Goal: Use online tool/utility: Utilize a website feature to perform a specific function

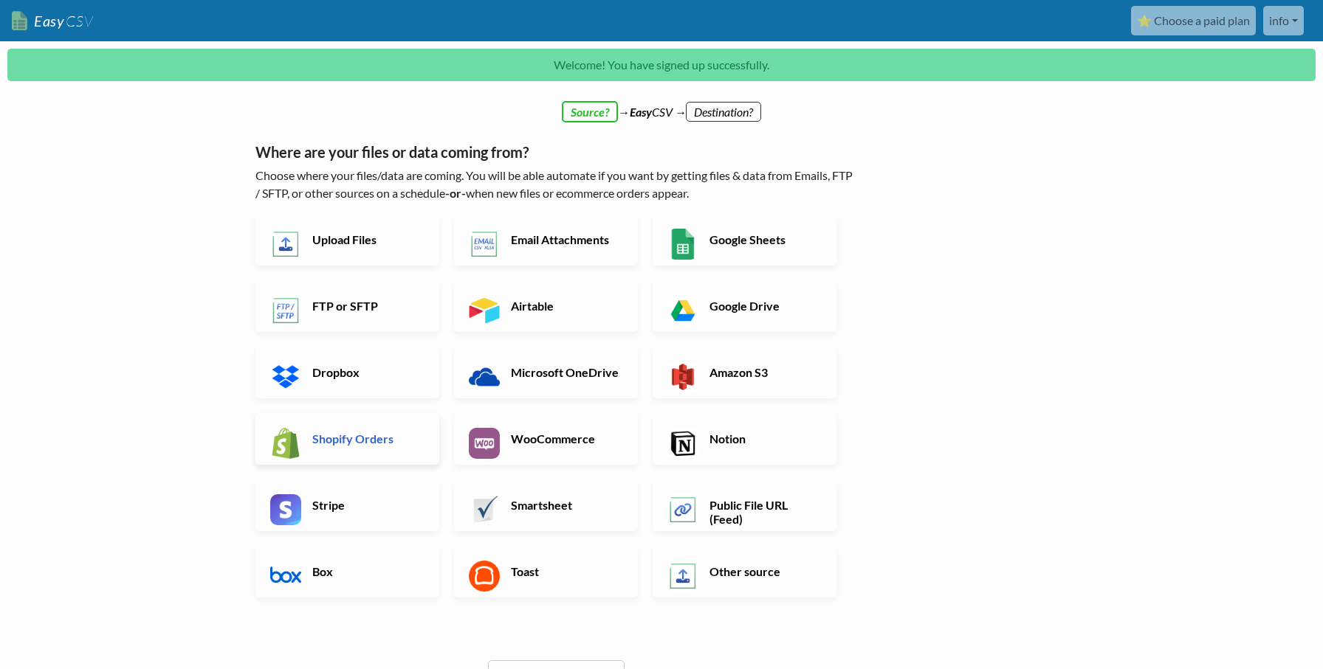
click at [356, 440] on h6 "Shopify Orders" at bounding box center [366, 439] width 116 height 14
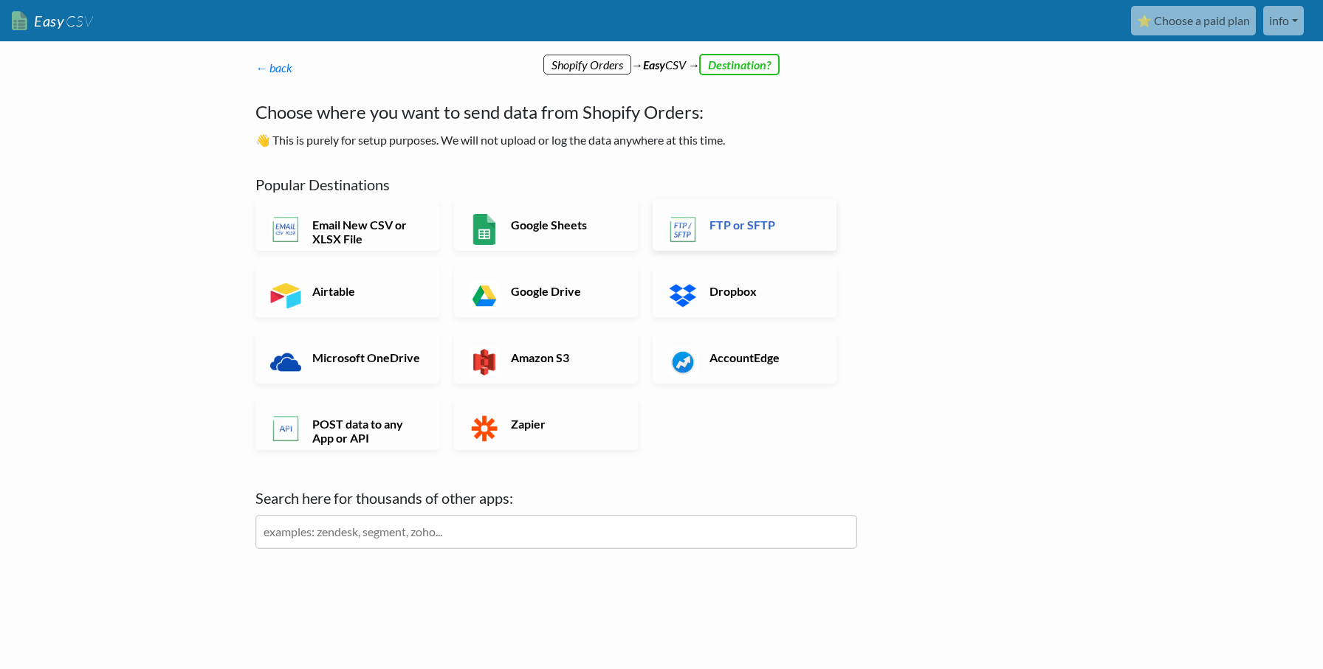
click at [748, 222] on h6 "FTP or SFTP" at bounding box center [764, 225] width 116 height 14
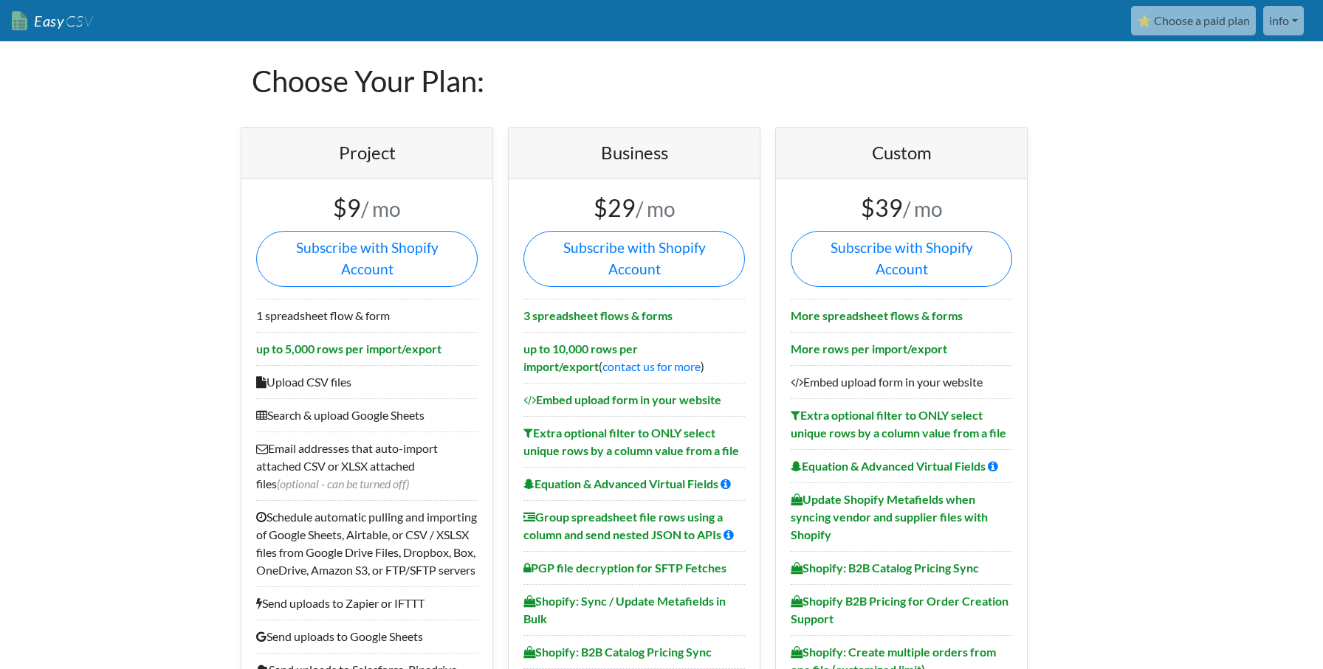
click at [60, 23] on link "Easy CSV" at bounding box center [52, 21] width 81 height 30
click at [1296, 23] on link "info" at bounding box center [1283, 21] width 41 height 30
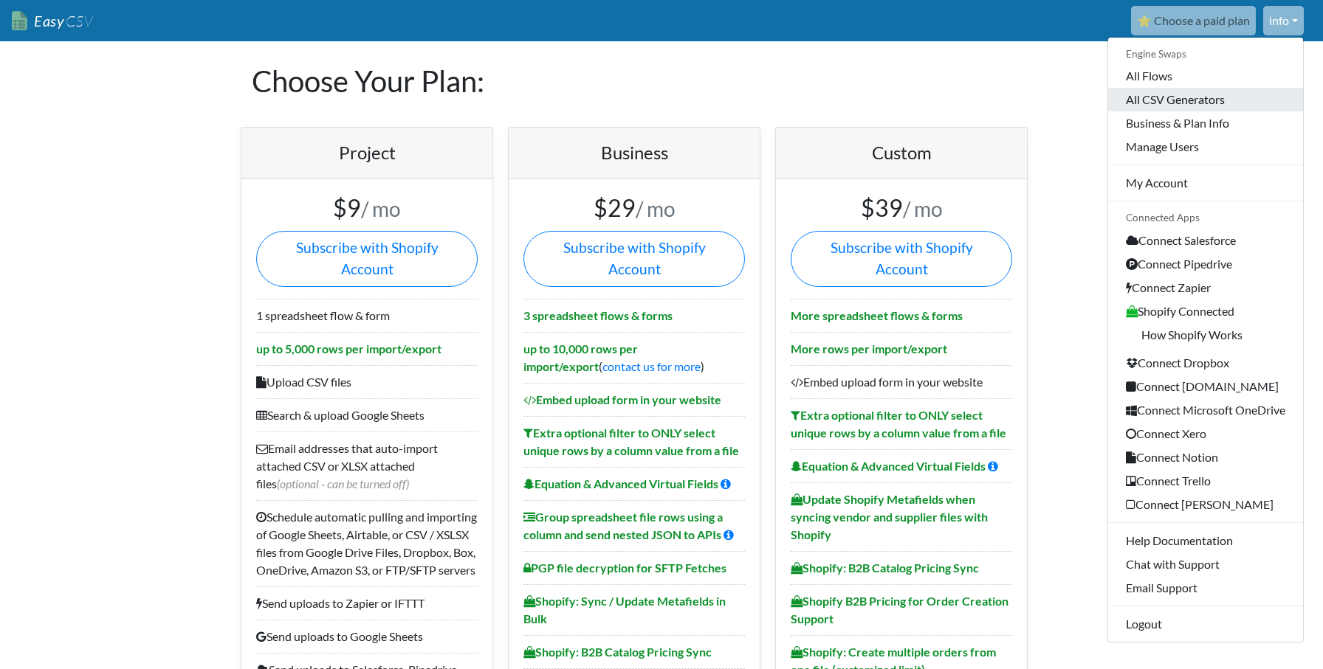
click at [1154, 102] on link "All CSV Generators" at bounding box center [1205, 100] width 195 height 24
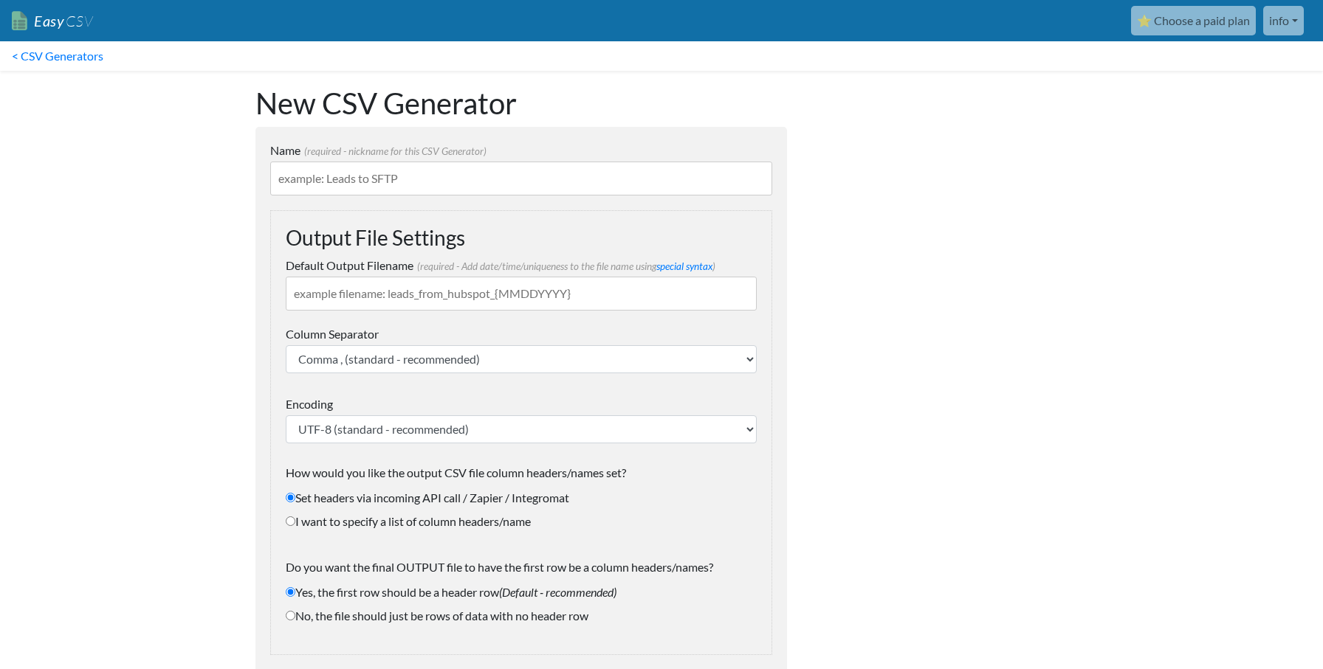
click at [1294, 28] on link "info" at bounding box center [1283, 21] width 41 height 30
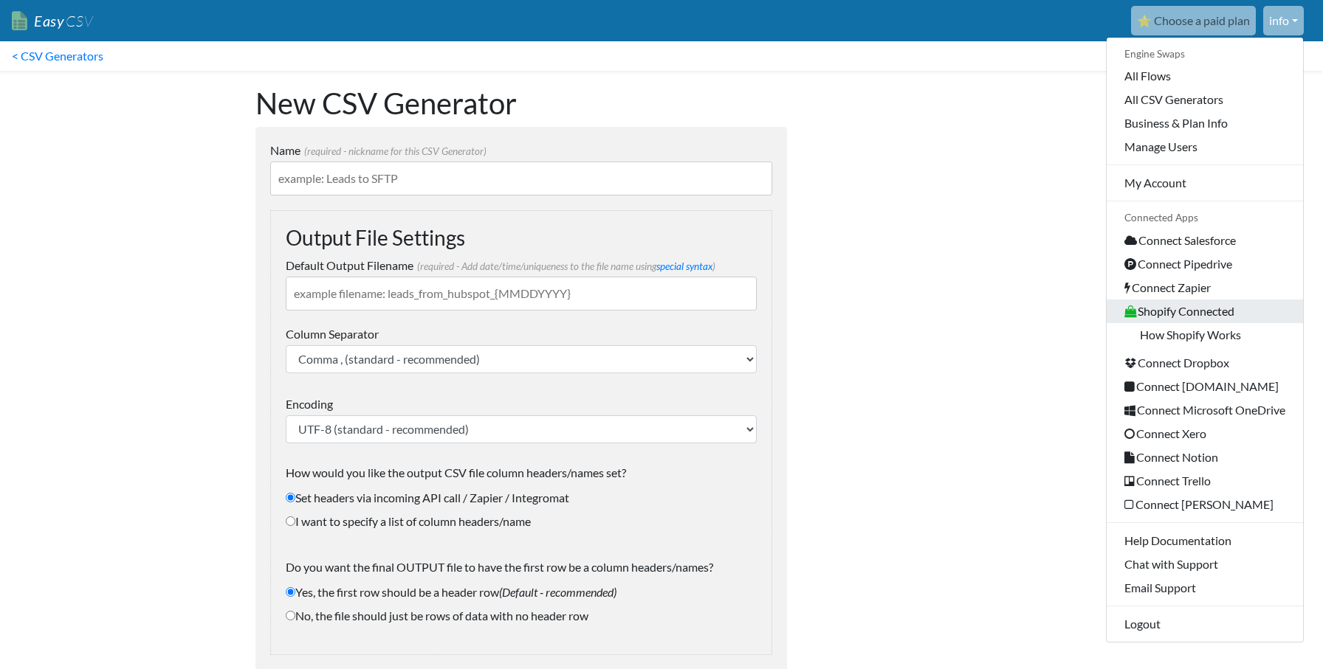
click at [1176, 310] on link "Shopify Connected" at bounding box center [1204, 312] width 196 height 24
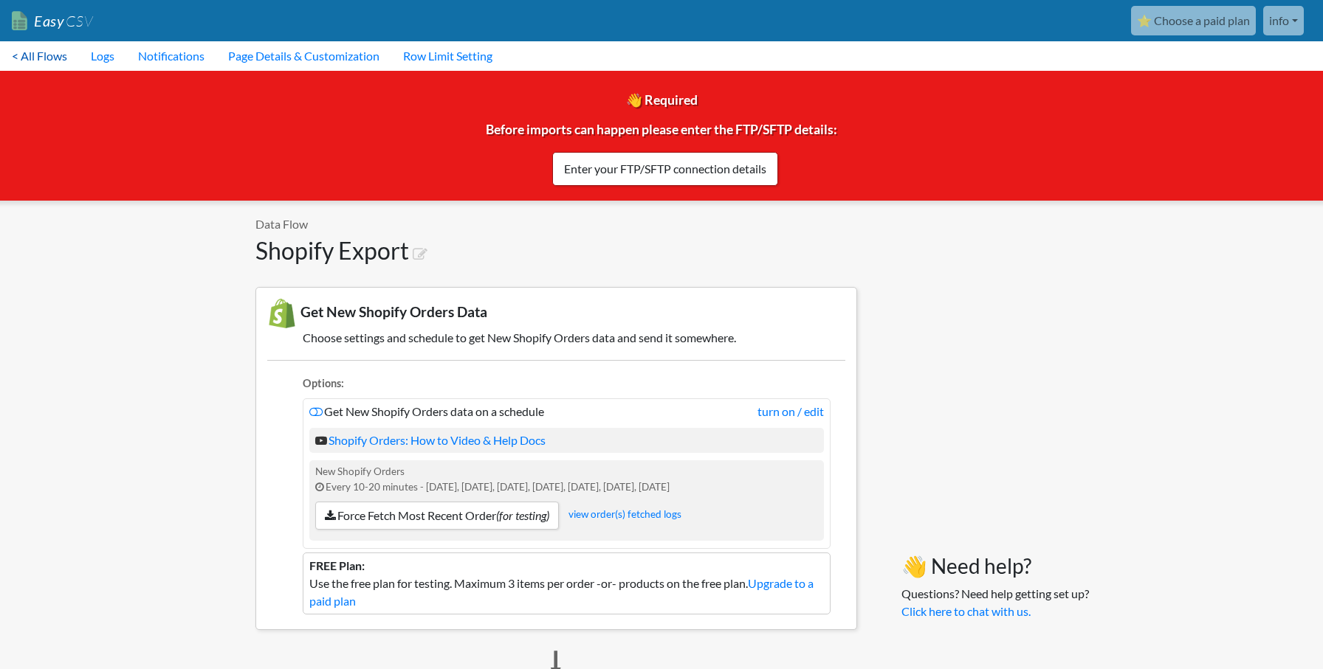
click at [20, 56] on link "< All Flows" at bounding box center [39, 56] width 79 height 30
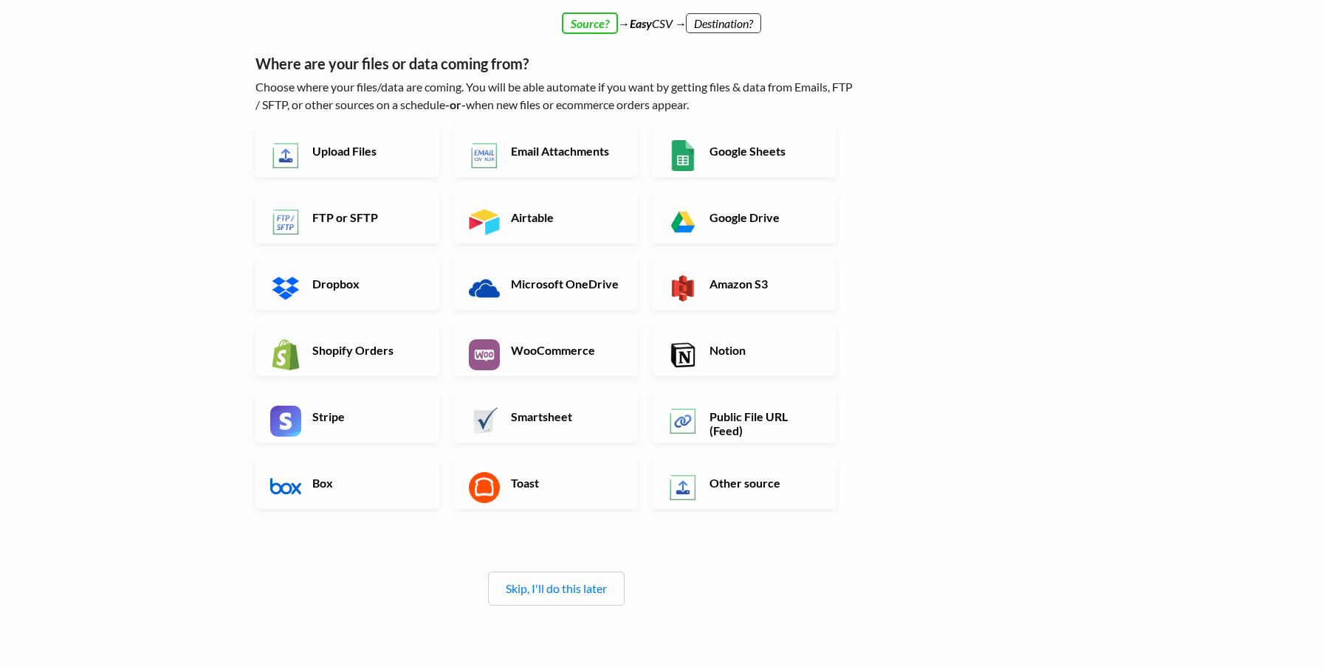
scroll to position [34, 0]
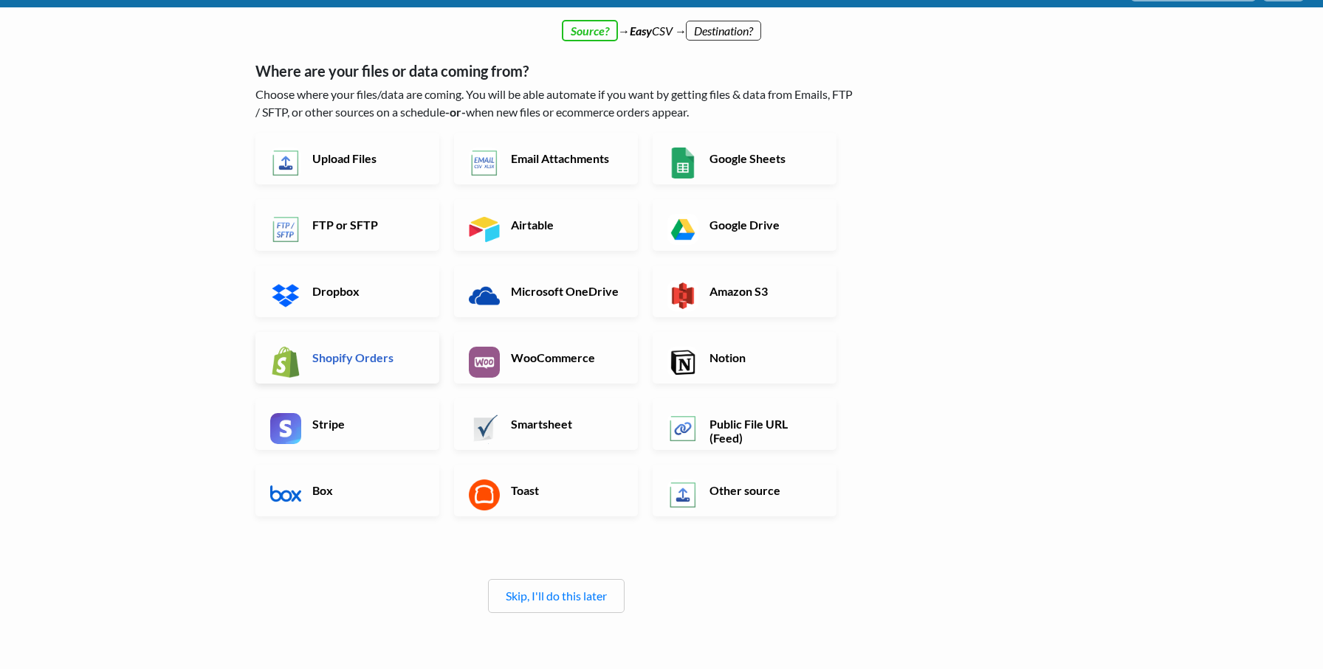
click at [346, 360] on h6 "Shopify Orders" at bounding box center [366, 358] width 116 height 14
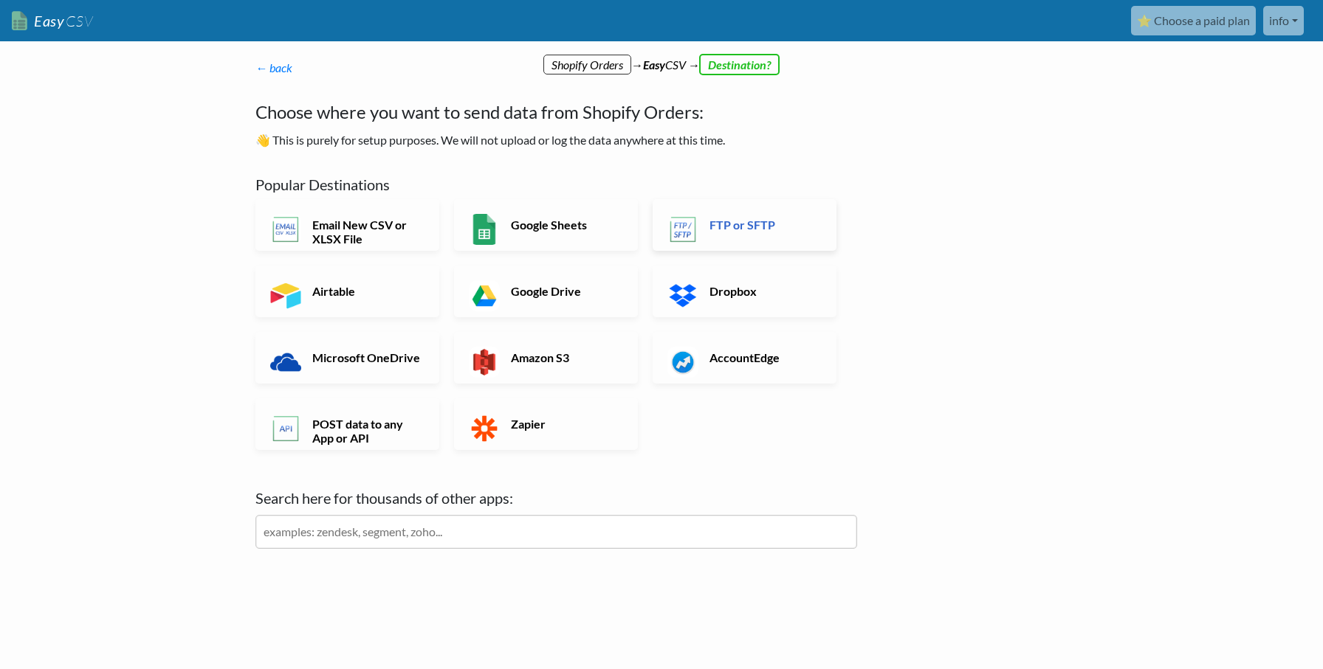
click at [708, 223] on h6 "FTP or SFTP" at bounding box center [764, 225] width 116 height 14
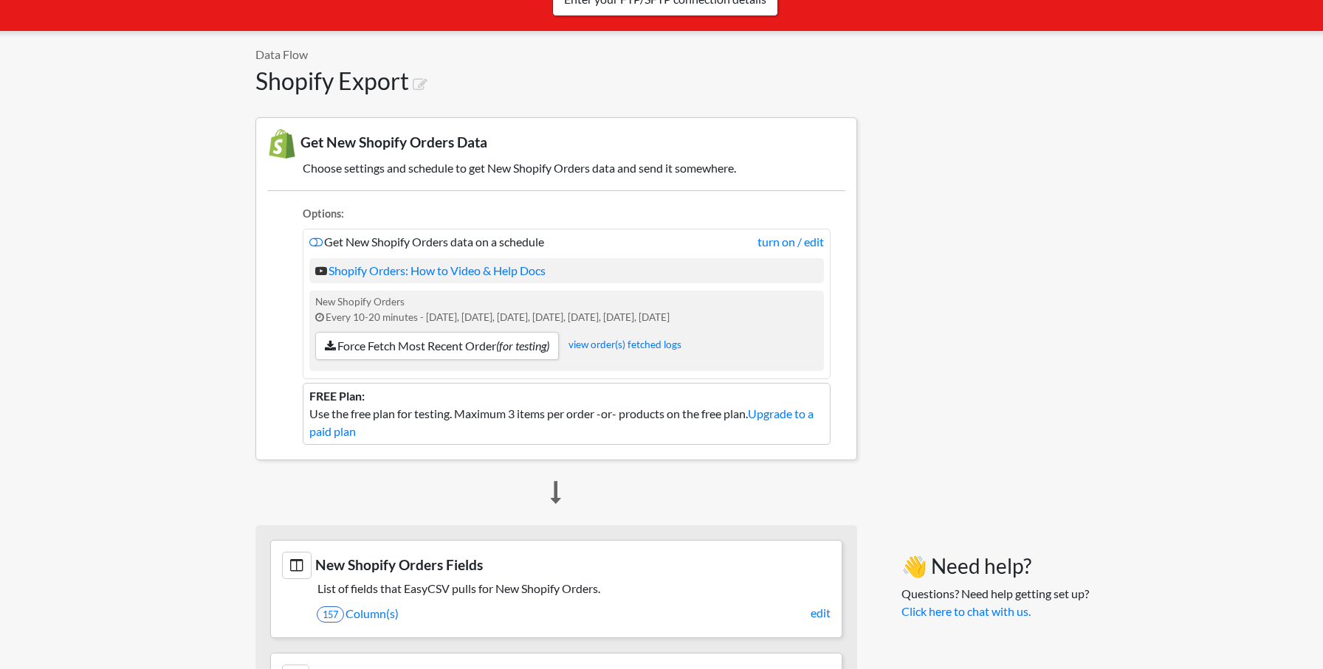
scroll to position [173, 0]
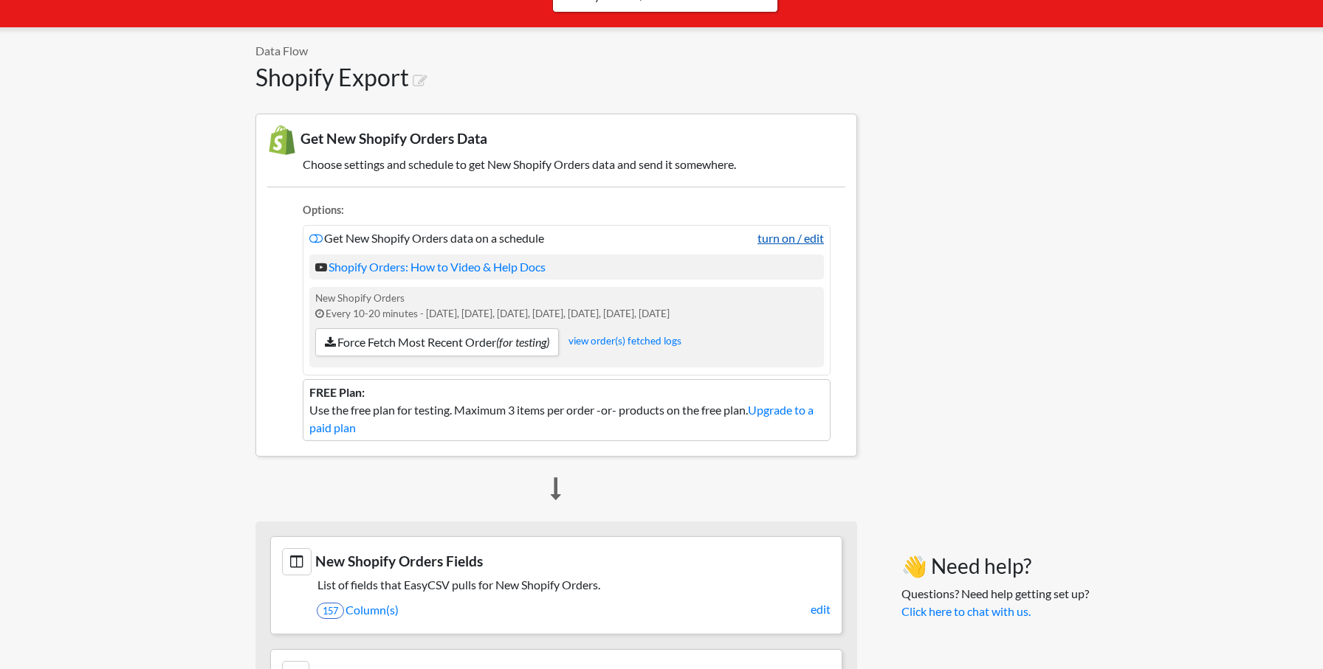
click at [783, 242] on link "turn on / edit" at bounding box center [790, 239] width 66 height 18
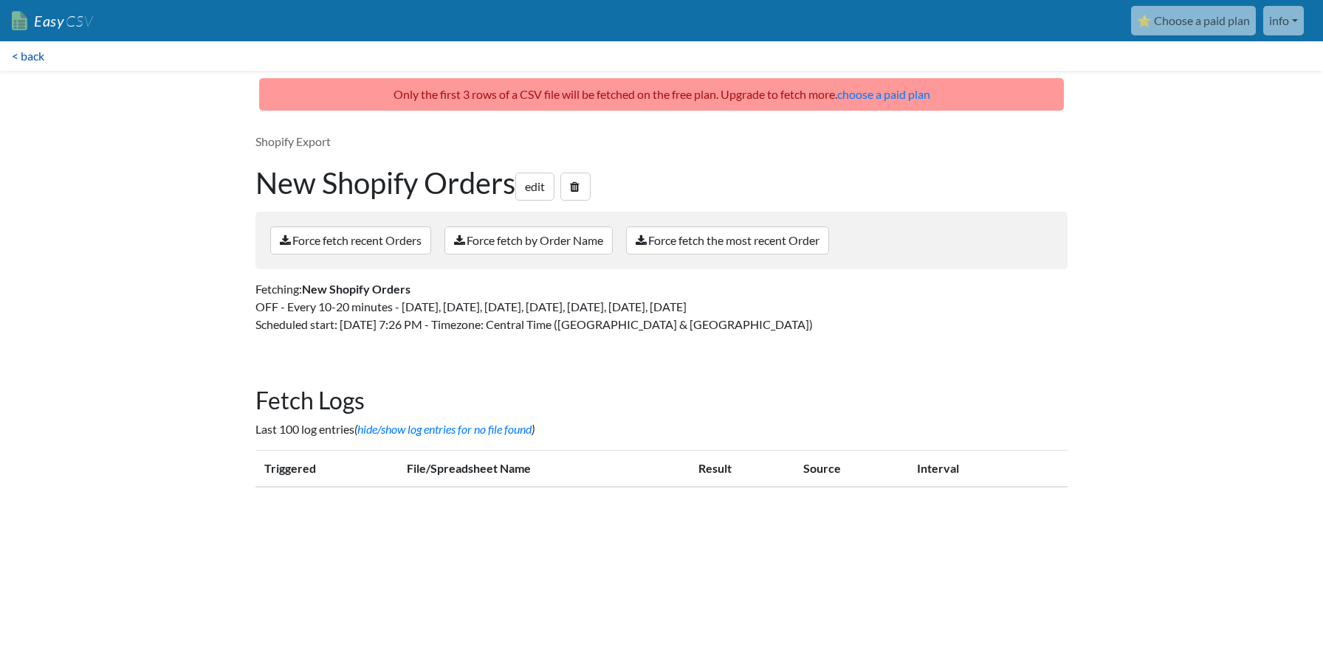
click at [19, 67] on link "< back" at bounding box center [28, 56] width 56 height 30
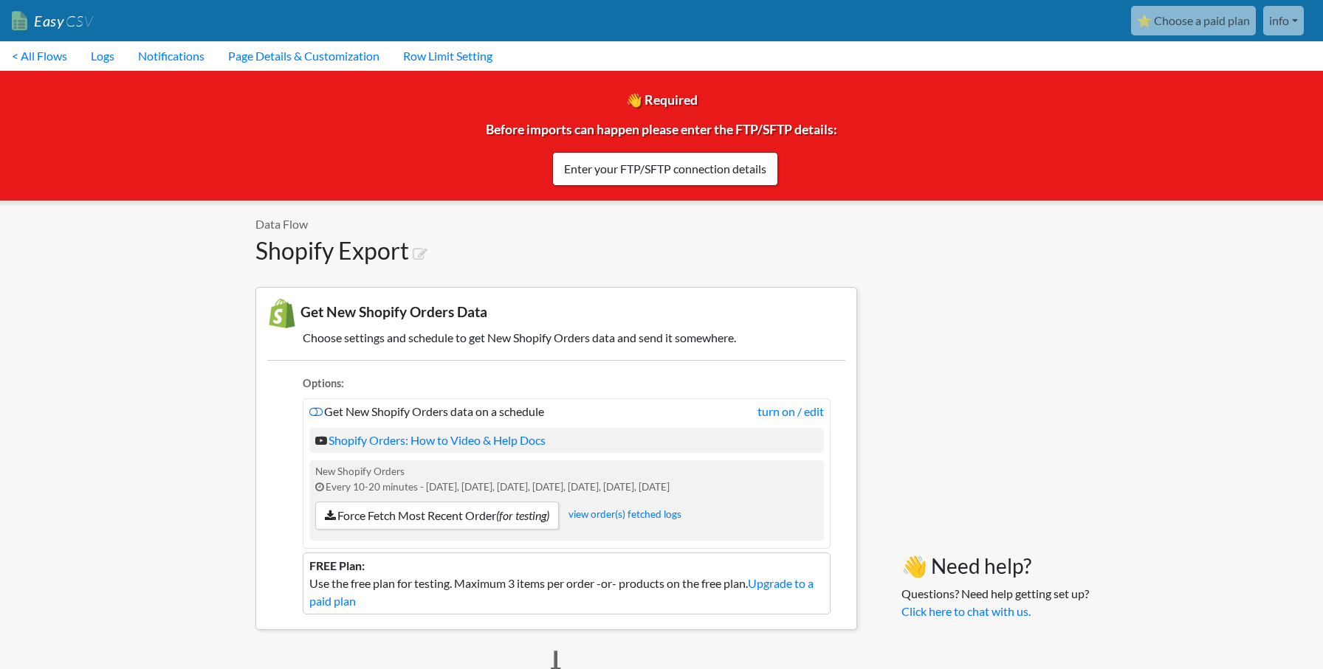
click at [1292, 27] on link "info" at bounding box center [1283, 21] width 41 height 30
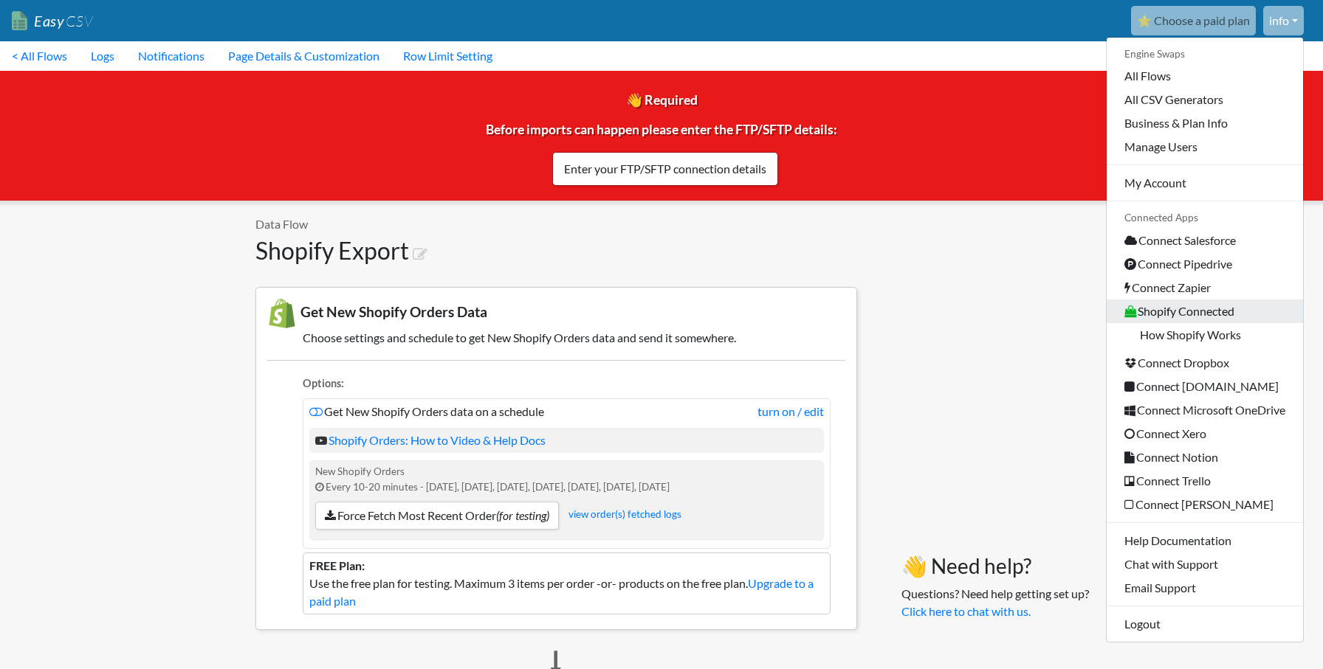
click at [1206, 312] on link "Shopify Connected" at bounding box center [1204, 312] width 196 height 24
